Goal: Entertainment & Leisure: Consume media (video, audio)

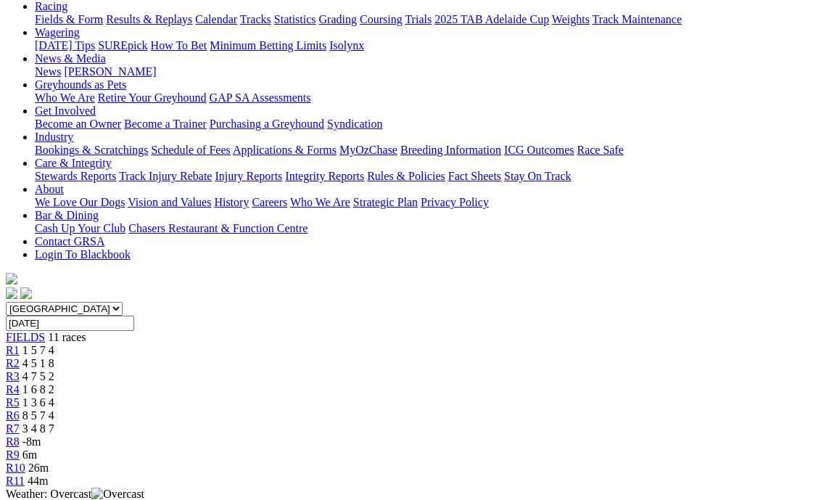
scroll to position [145, 0]
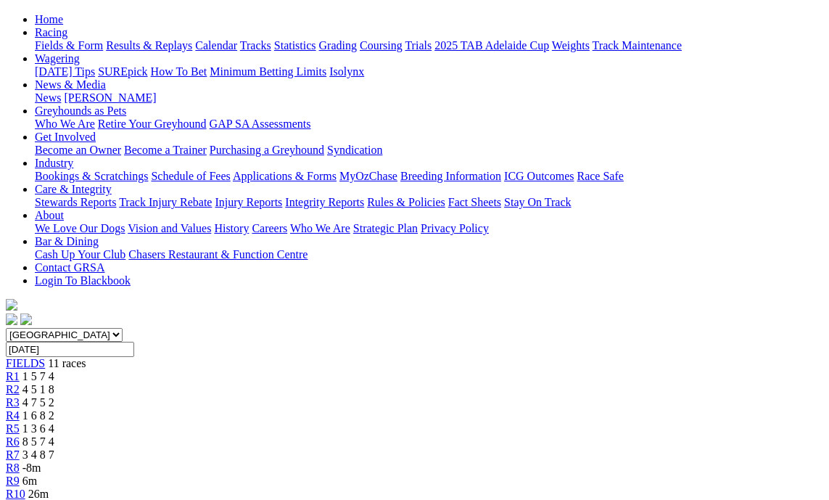
click at [273, 396] on div "R3 4 7 5 2" at bounding box center [414, 402] width 817 height 13
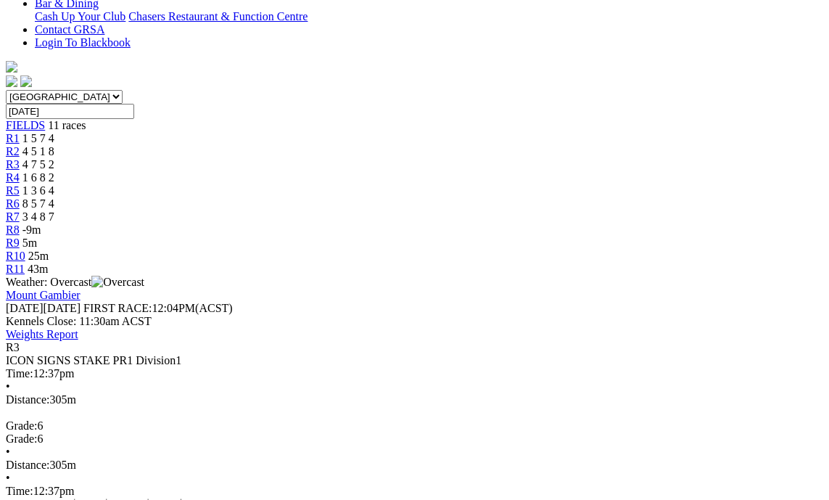
scroll to position [435, 0]
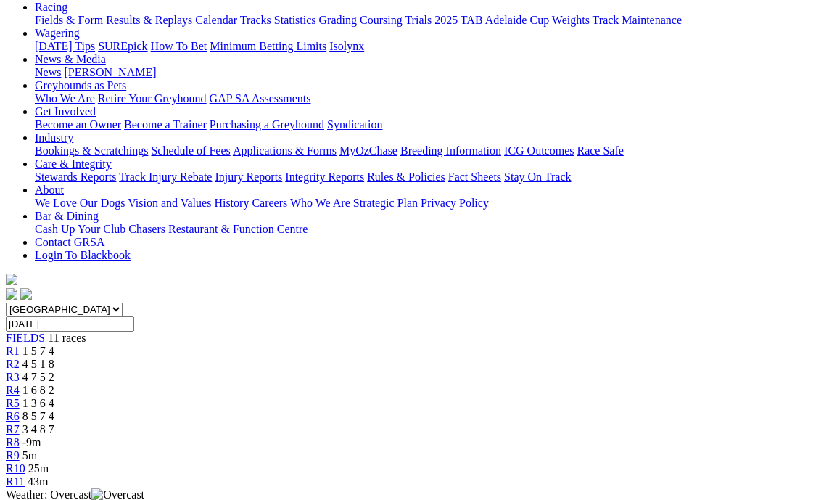
scroll to position [145, 0]
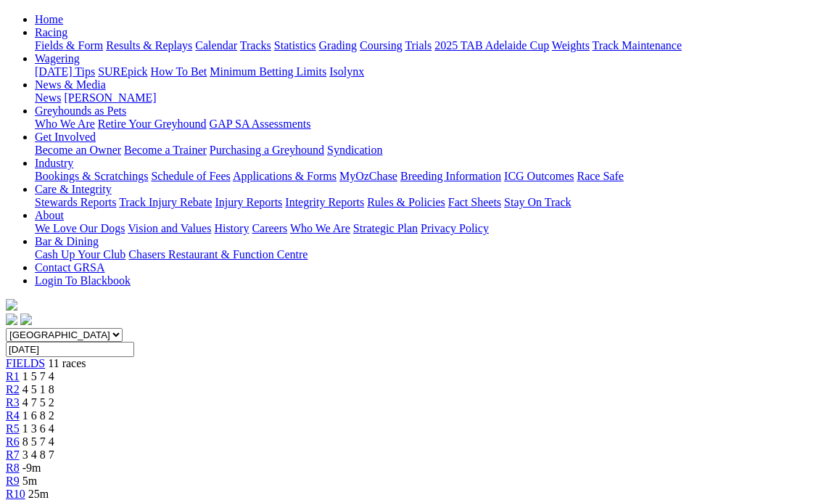
click at [20, 409] on span "R4" at bounding box center [13, 415] width 14 height 12
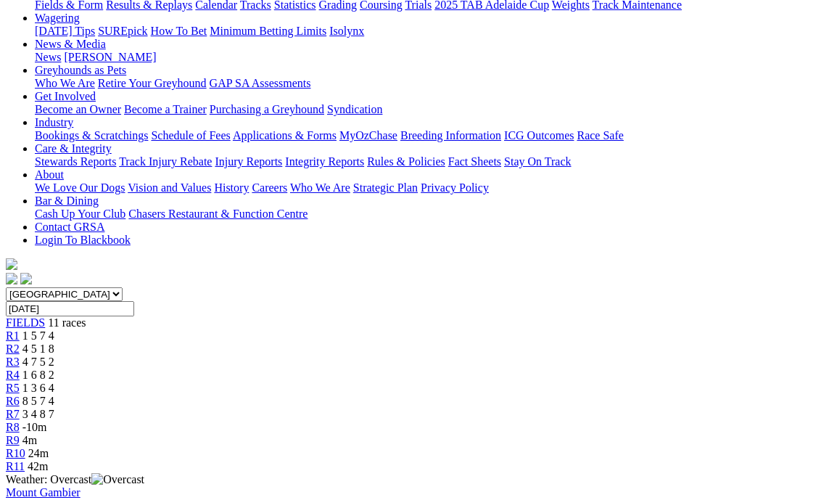
scroll to position [290, 0]
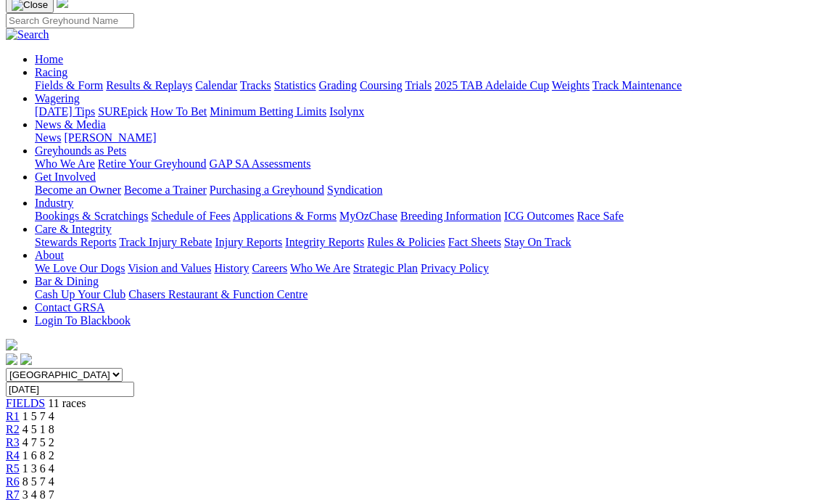
scroll to position [73, 0]
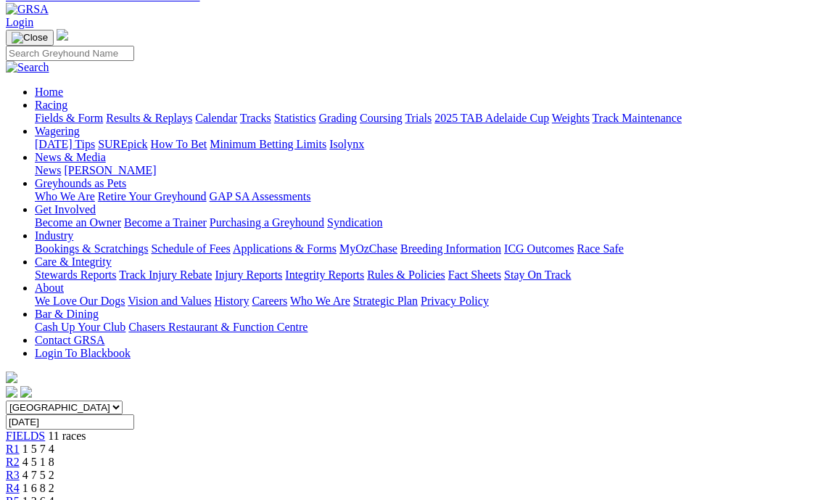
click at [54, 495] on span "1 3 6 4" at bounding box center [38, 501] width 32 height 12
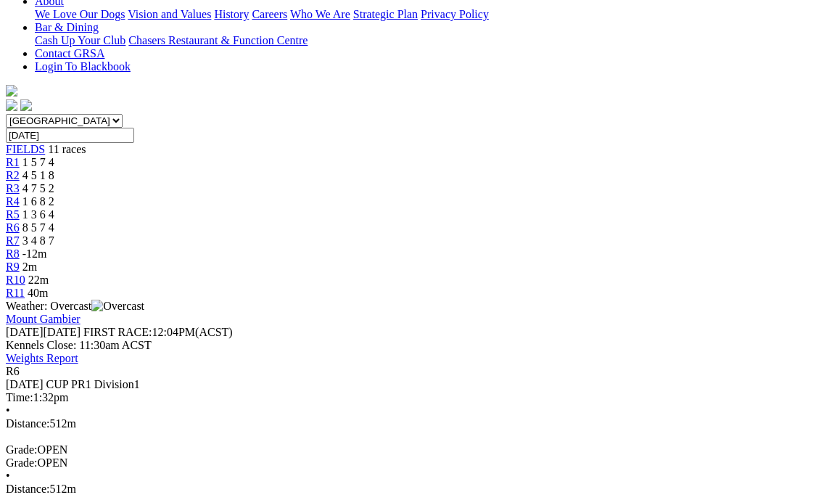
scroll to position [363, 0]
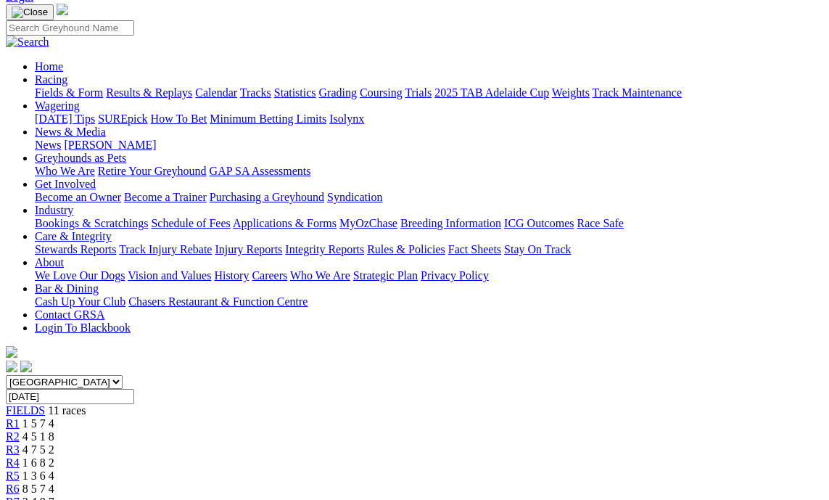
scroll to position [73, 0]
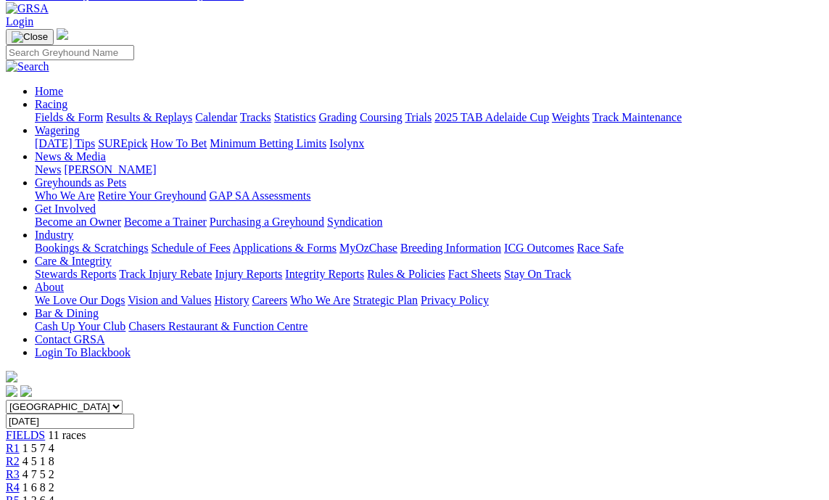
scroll to position [73, 0]
